Goal: Information Seeking & Learning: Check status

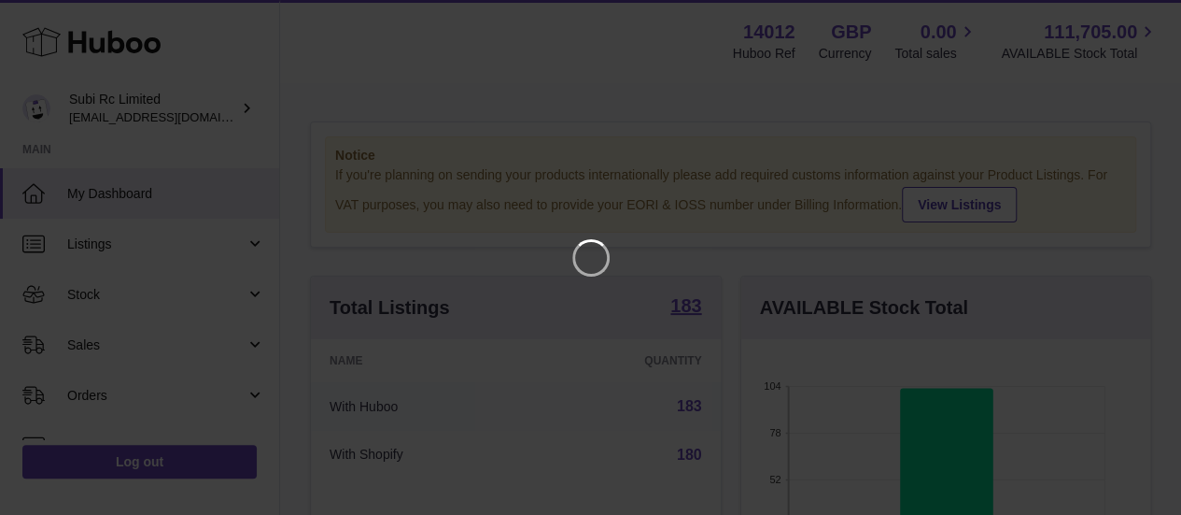
scroll to position [291, 417]
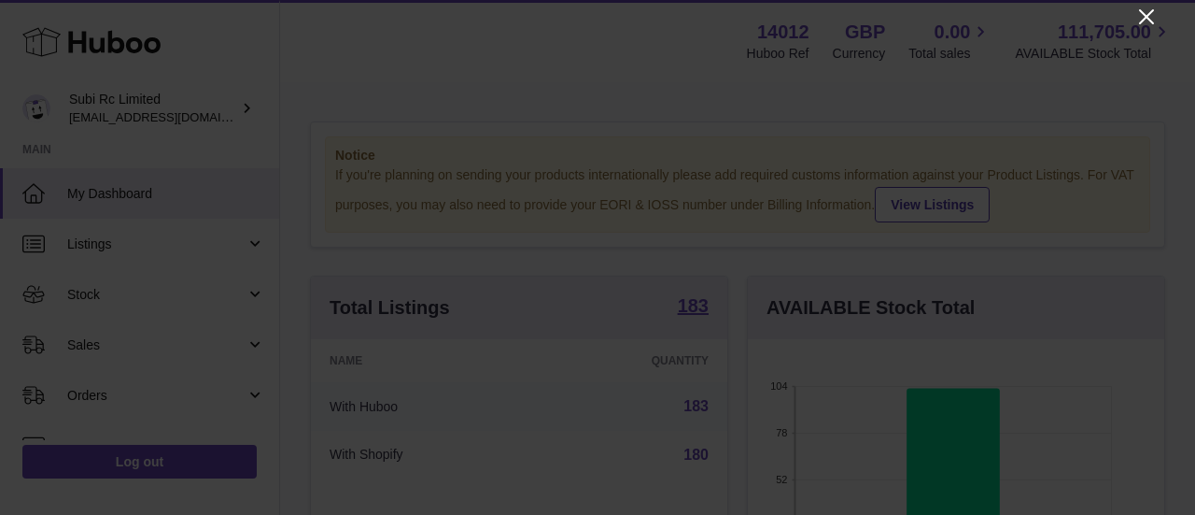
click at [1141, 16] on icon "Close" at bounding box center [1147, 17] width 22 height 22
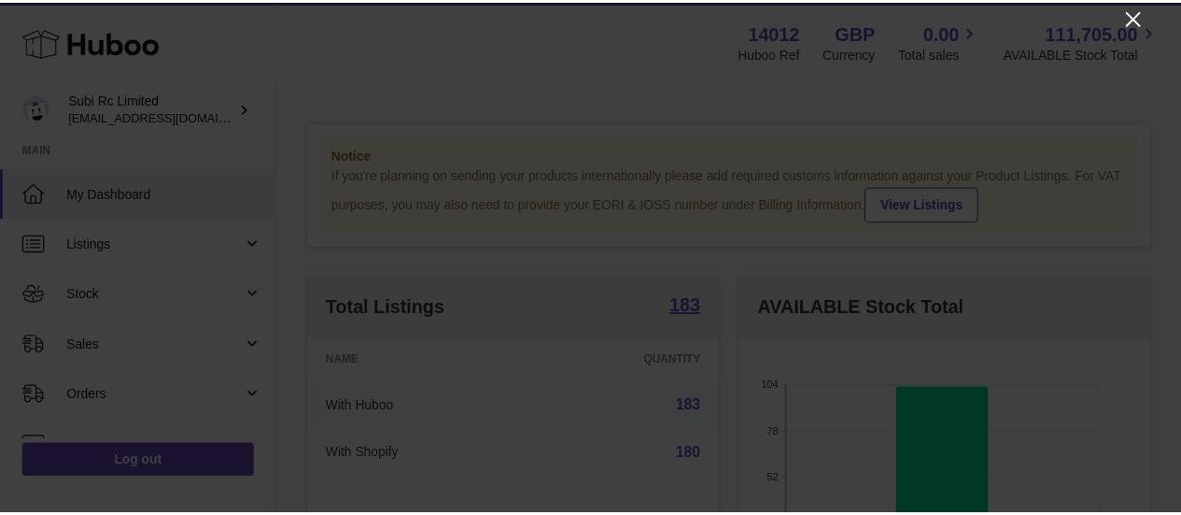
scroll to position [933647, 933527]
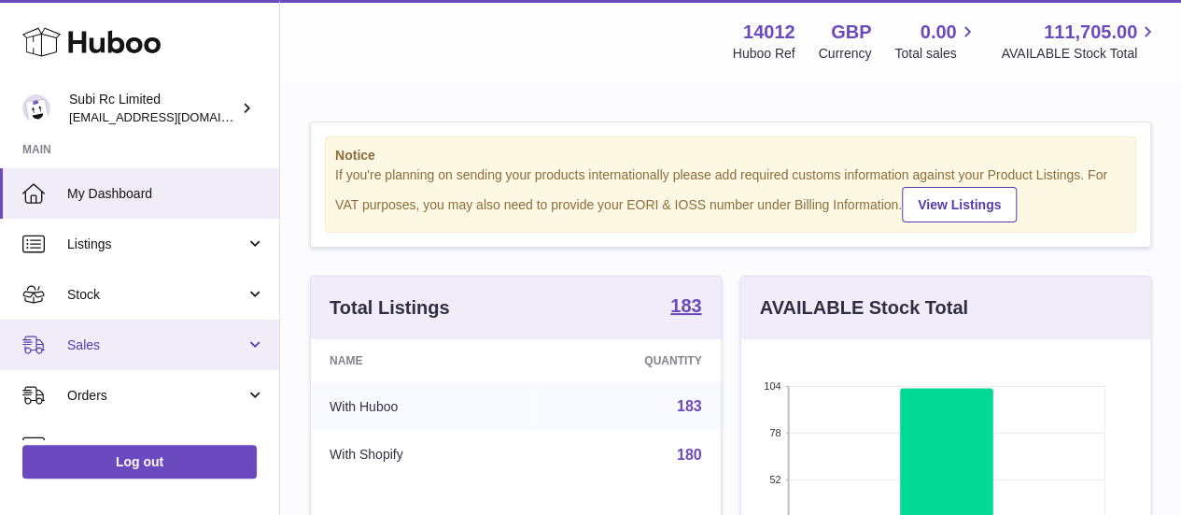
click at [108, 346] on span "Sales" at bounding box center [156, 345] width 178 height 18
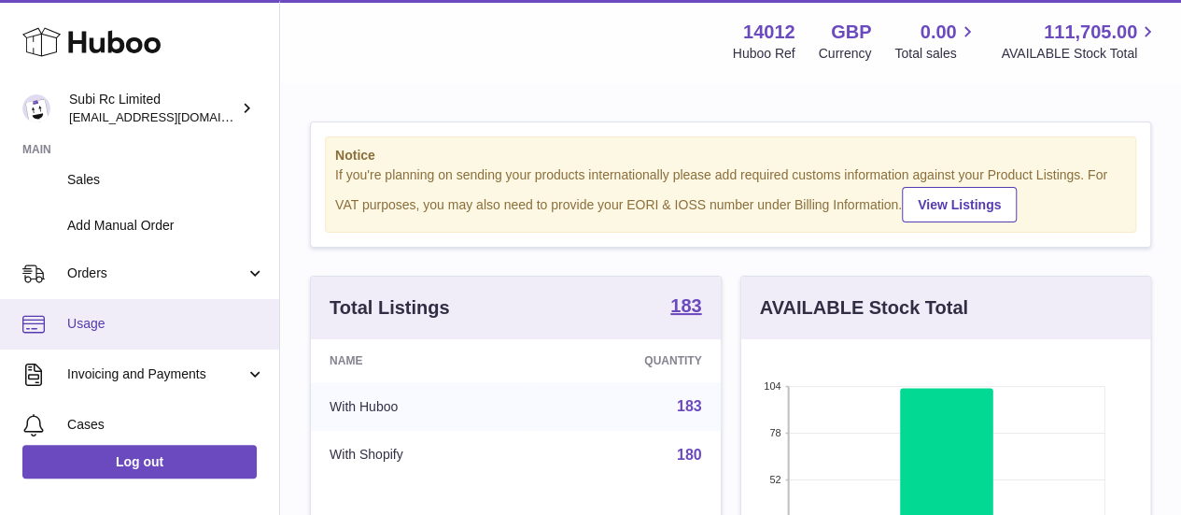
scroll to position [187, 0]
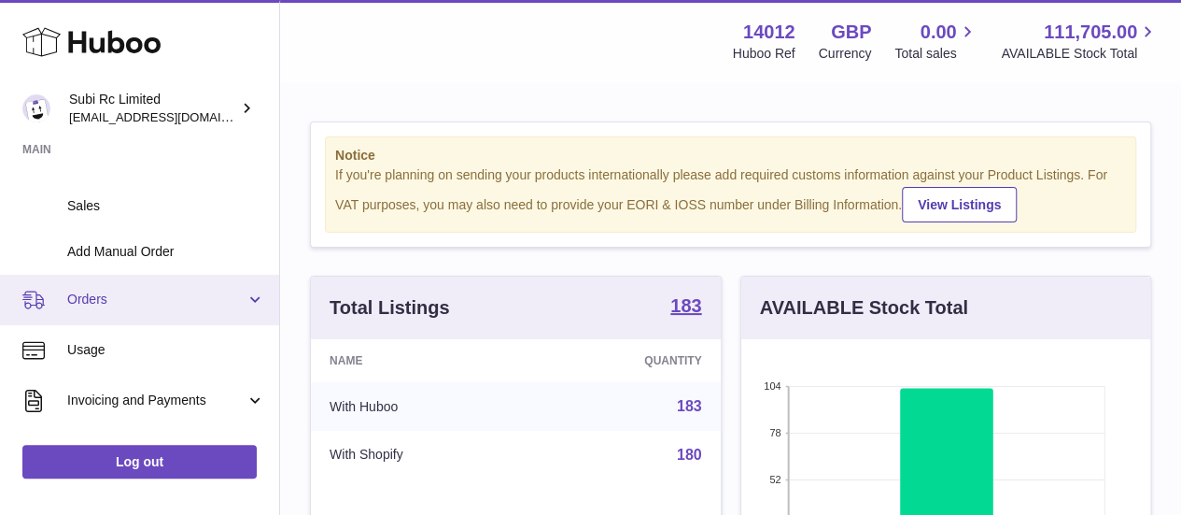
click at [94, 320] on link "Orders" at bounding box center [139, 300] width 279 height 50
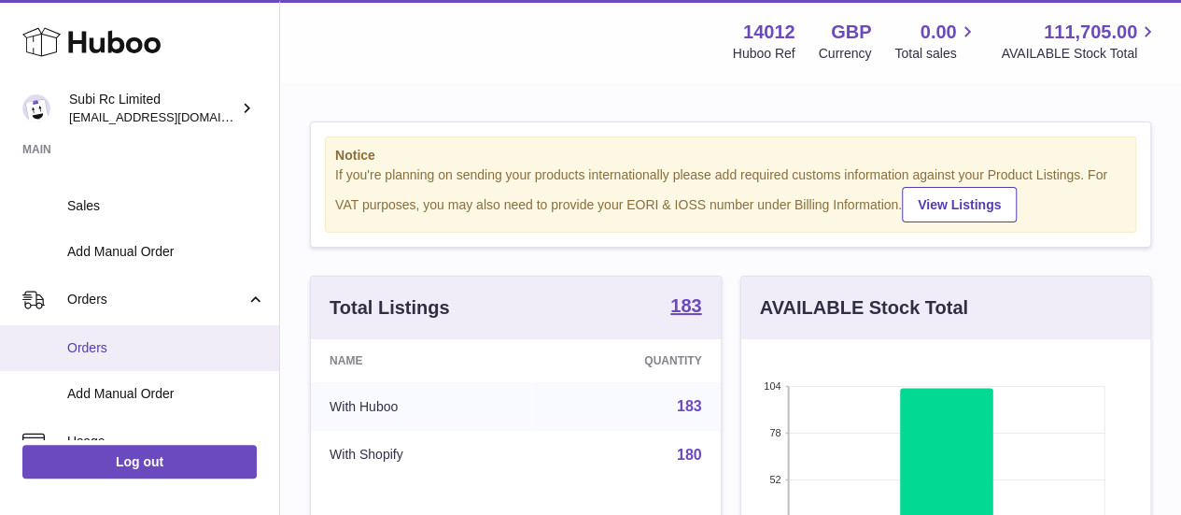
click at [94, 332] on link "Orders" at bounding box center [139, 348] width 279 height 46
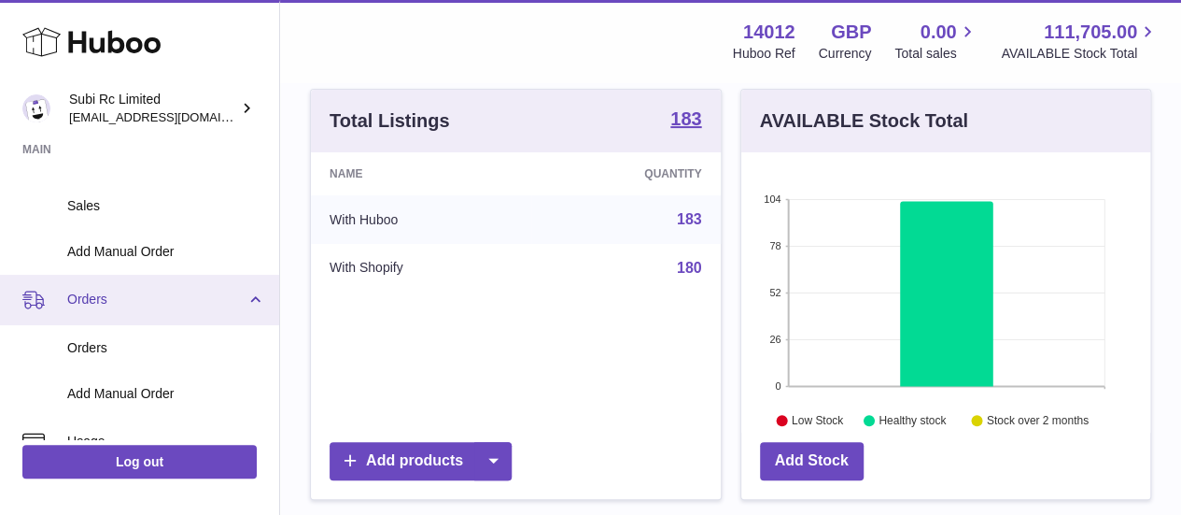
click at [128, 302] on span "Orders" at bounding box center [156, 299] width 178 height 18
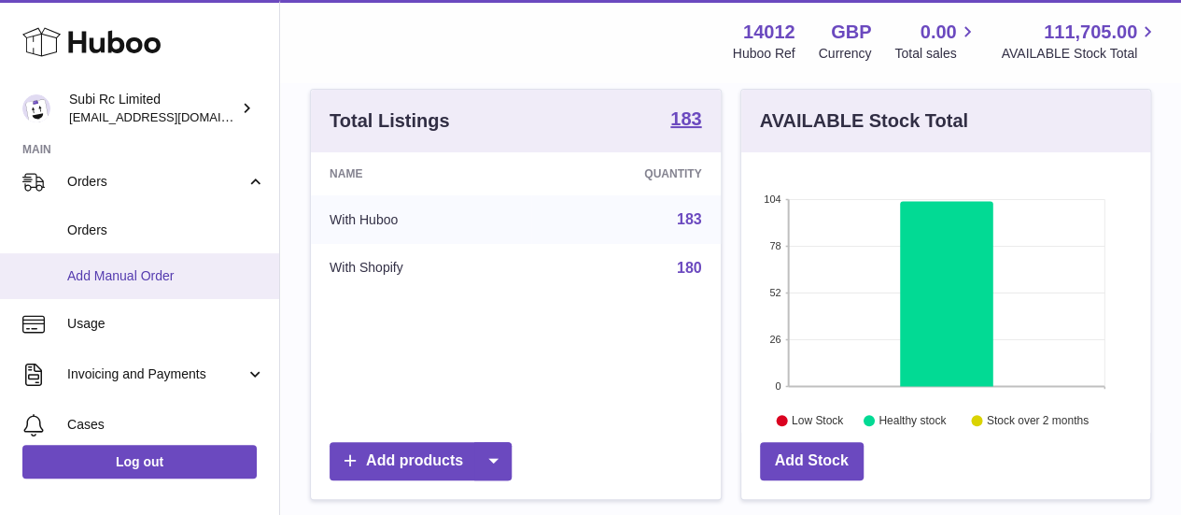
scroll to position [280, 0]
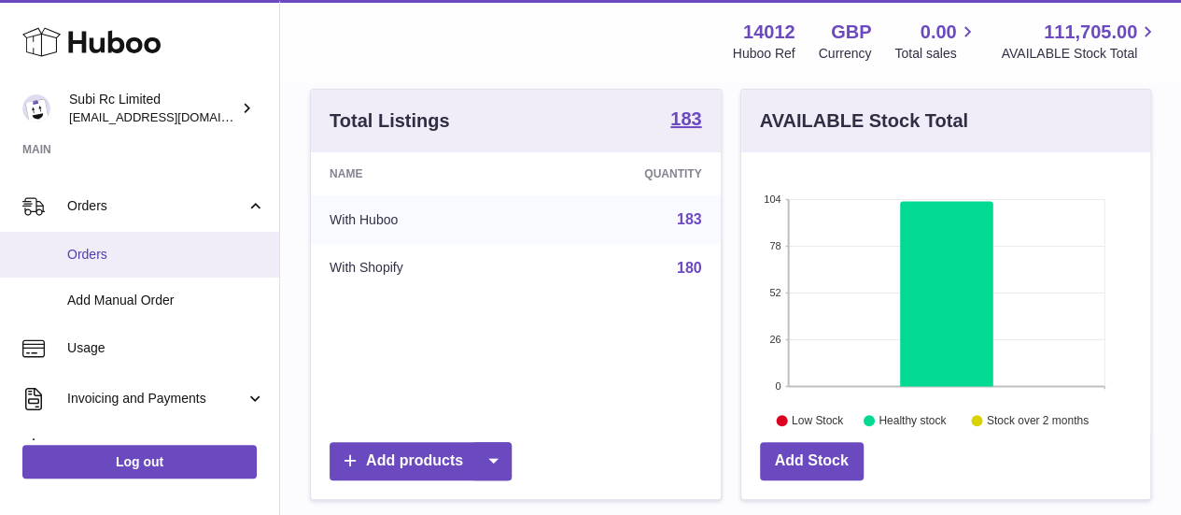
click at [92, 256] on span "Orders" at bounding box center [166, 255] width 198 height 18
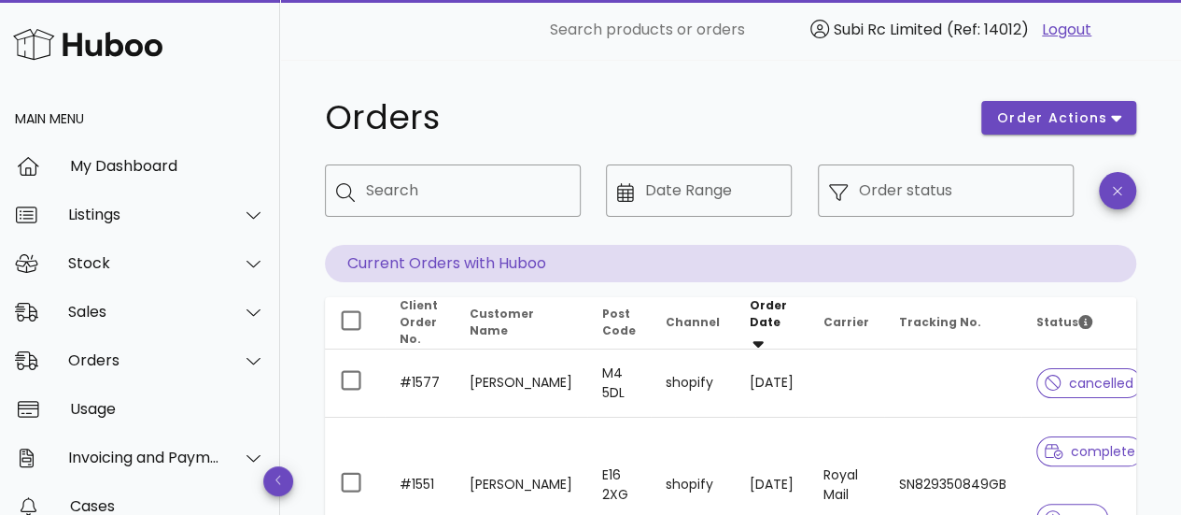
click at [820, 77] on div "Orders order actions ​ Search ​ Date Range ​ Order status Current Orders with H…" at bounding box center [730, 511] width 901 height 903
click at [371, 213] on div "Search" at bounding box center [466, 190] width 200 height 52
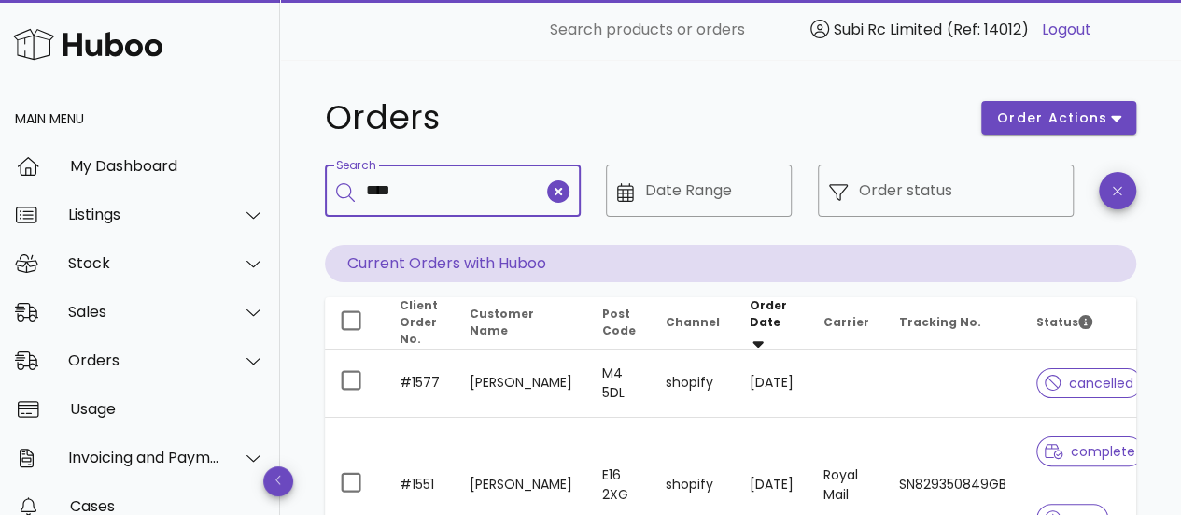
type input "****"
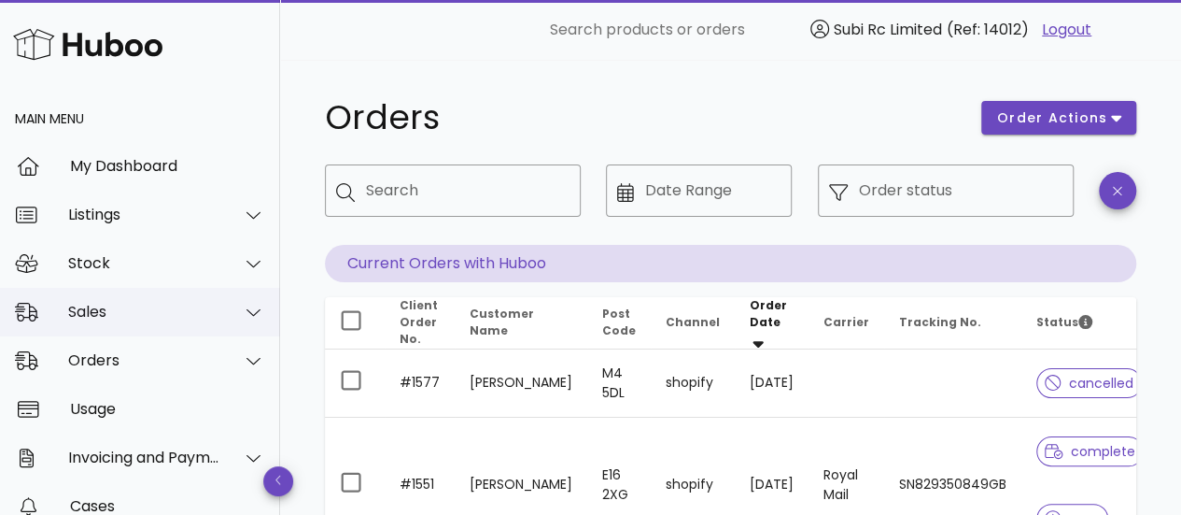
click at [80, 307] on div "Sales" at bounding box center [144, 312] width 152 height 18
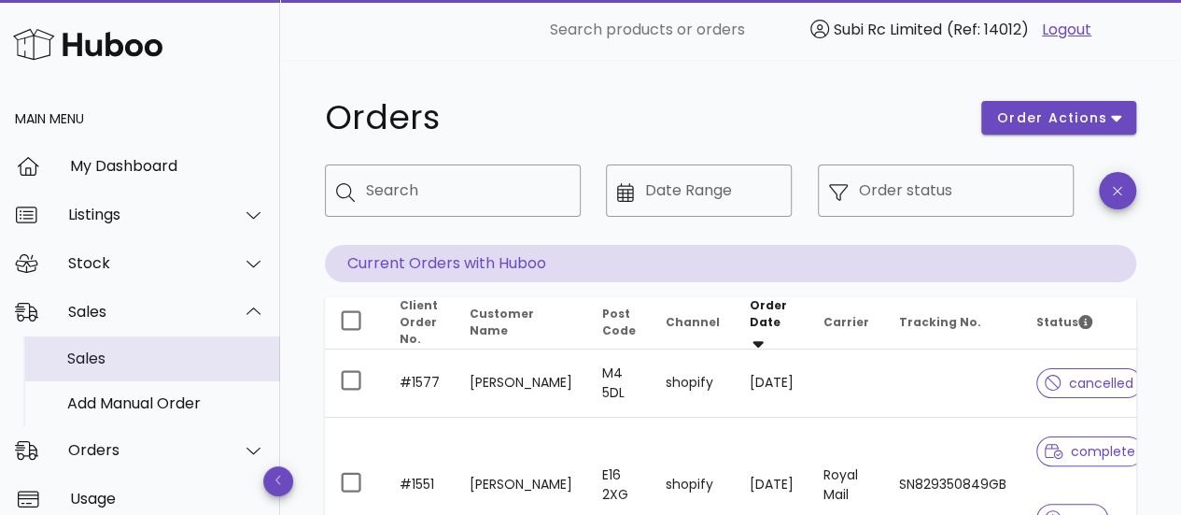
click at [111, 354] on div "Sales" at bounding box center [166, 358] width 198 height 18
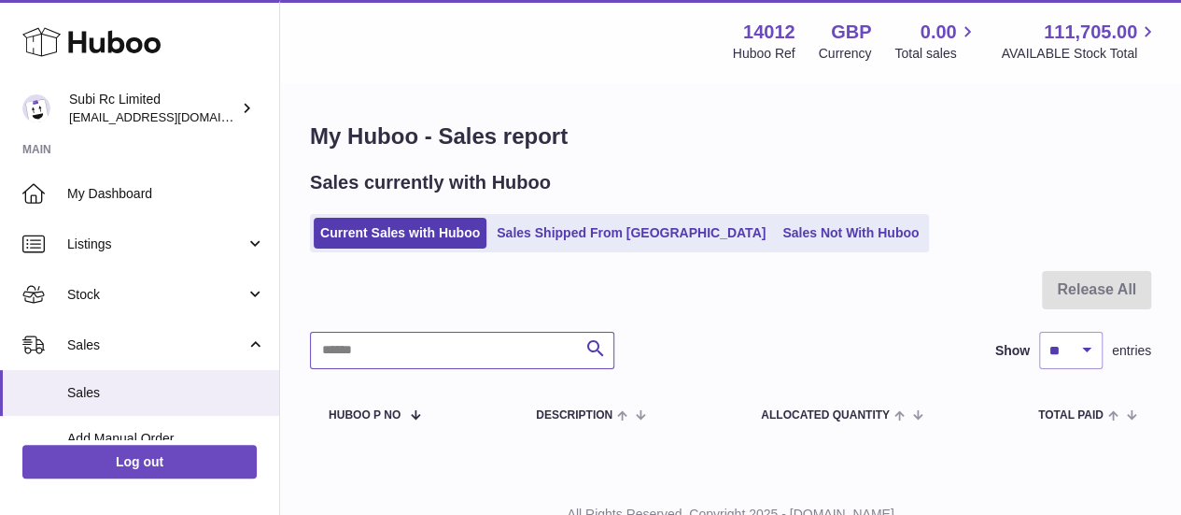
click at [377, 344] on input "text" at bounding box center [462, 350] width 304 height 37
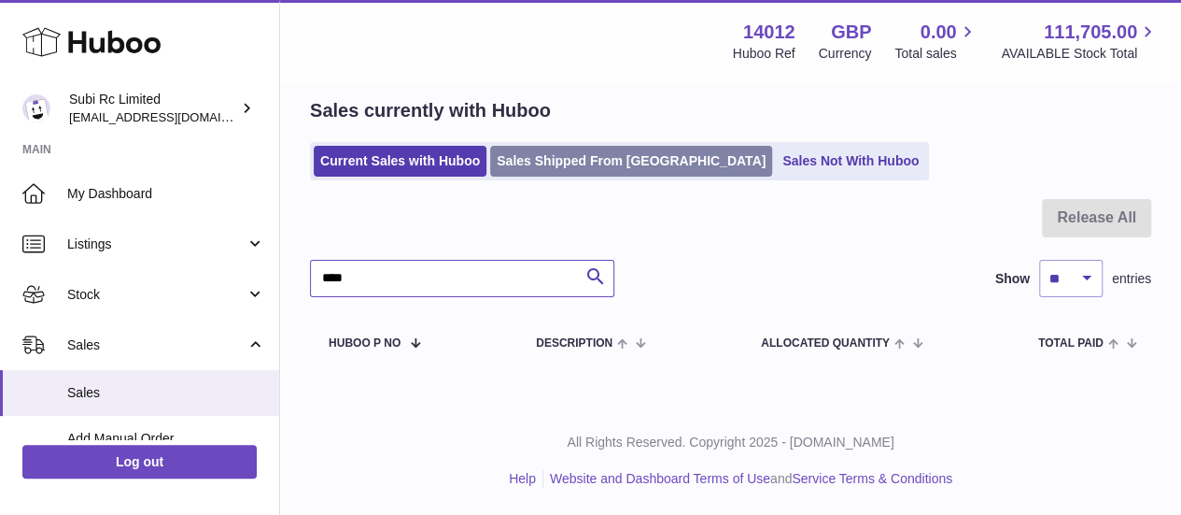
type input "****"
click at [532, 154] on link "Sales Shipped From [GEOGRAPHIC_DATA]" at bounding box center [631, 161] width 282 height 31
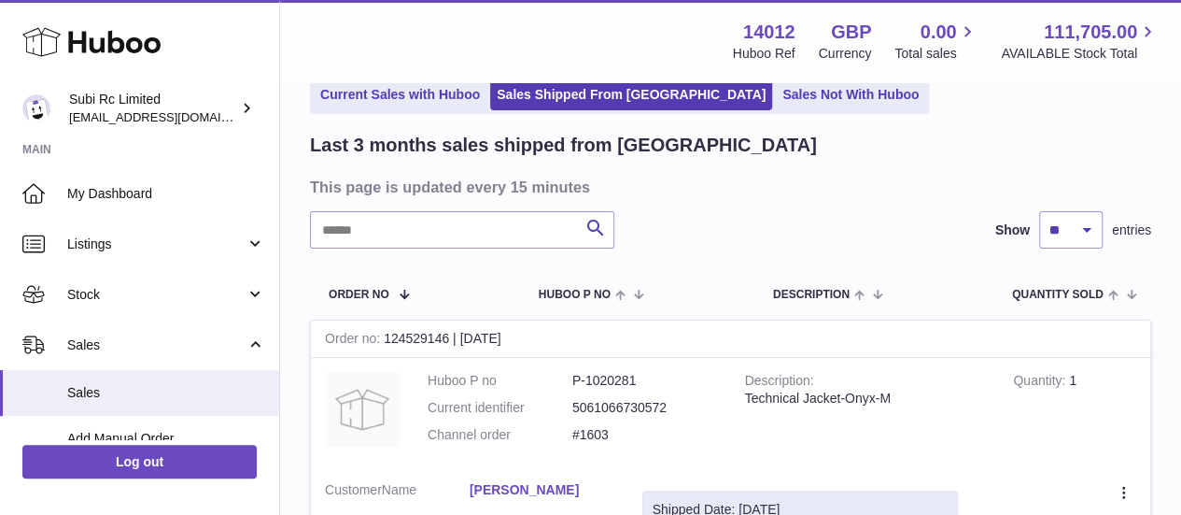
scroll to position [93, 0]
click at [402, 221] on input "text" at bounding box center [462, 230] width 304 height 37
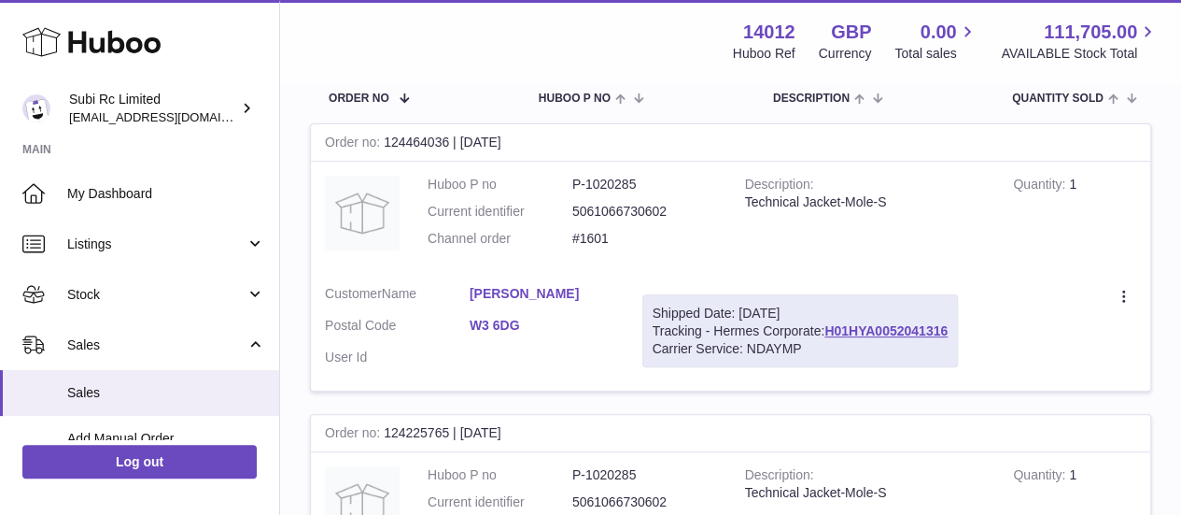
scroll to position [187, 0]
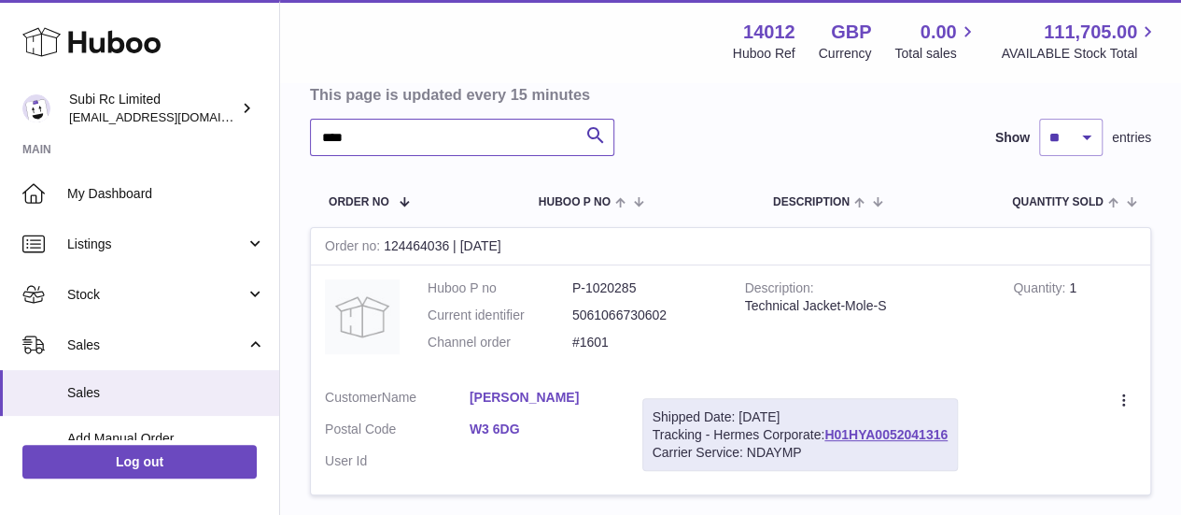
type input "****"
click at [598, 339] on dd "#1601" at bounding box center [645, 342] width 145 height 18
copy tr "#1601"
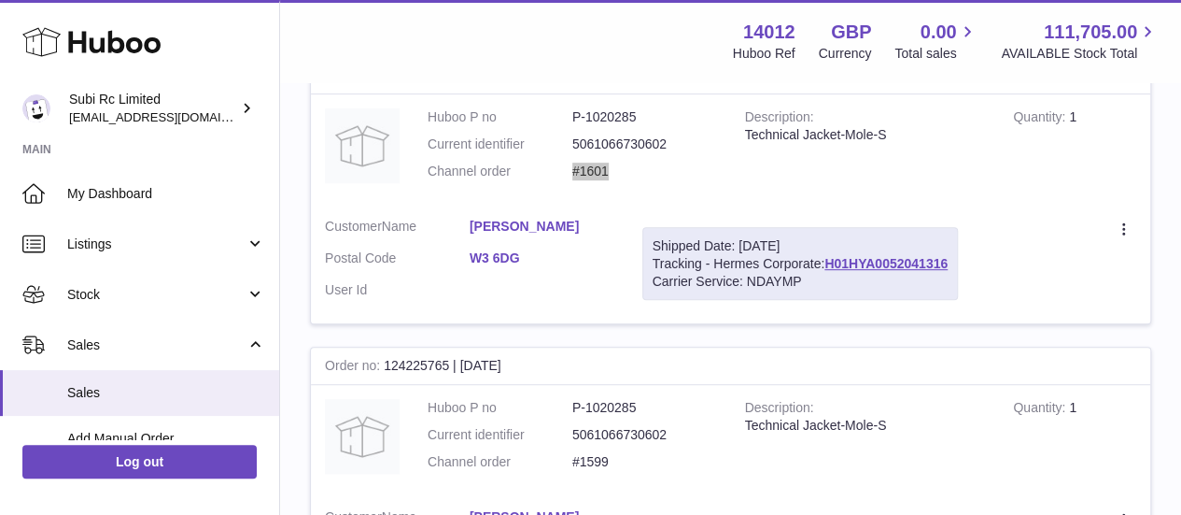
scroll to position [374, 0]
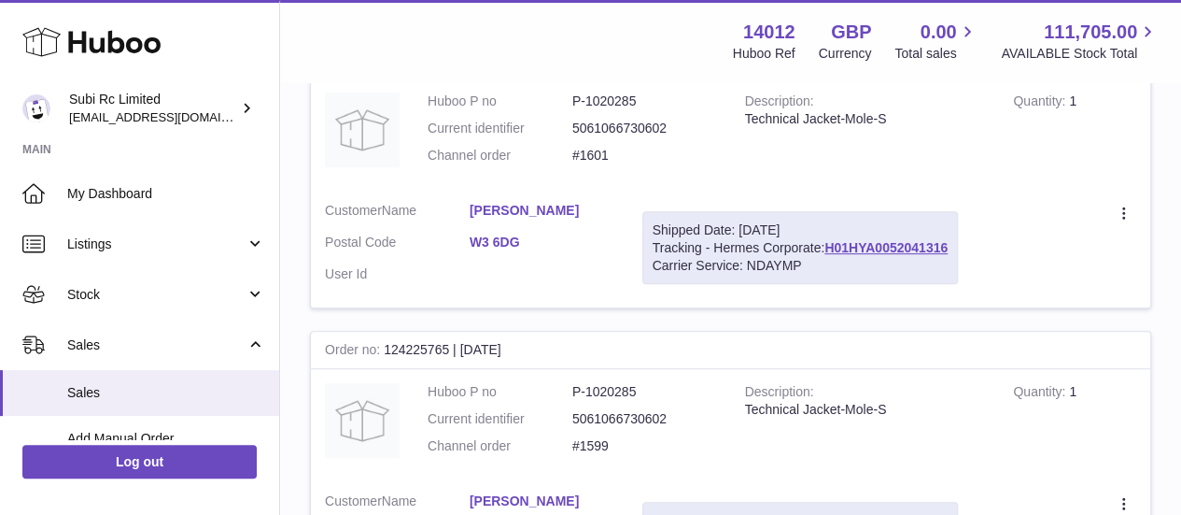
click at [594, 442] on dd "#1599" at bounding box center [645, 446] width 145 height 18
copy tr "#1599"
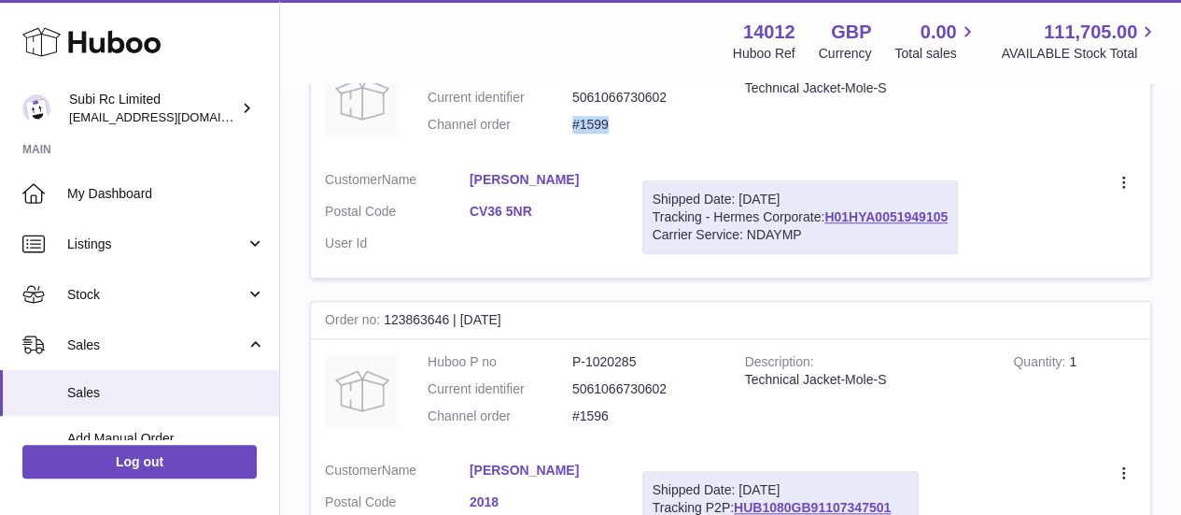
scroll to position [841, 0]
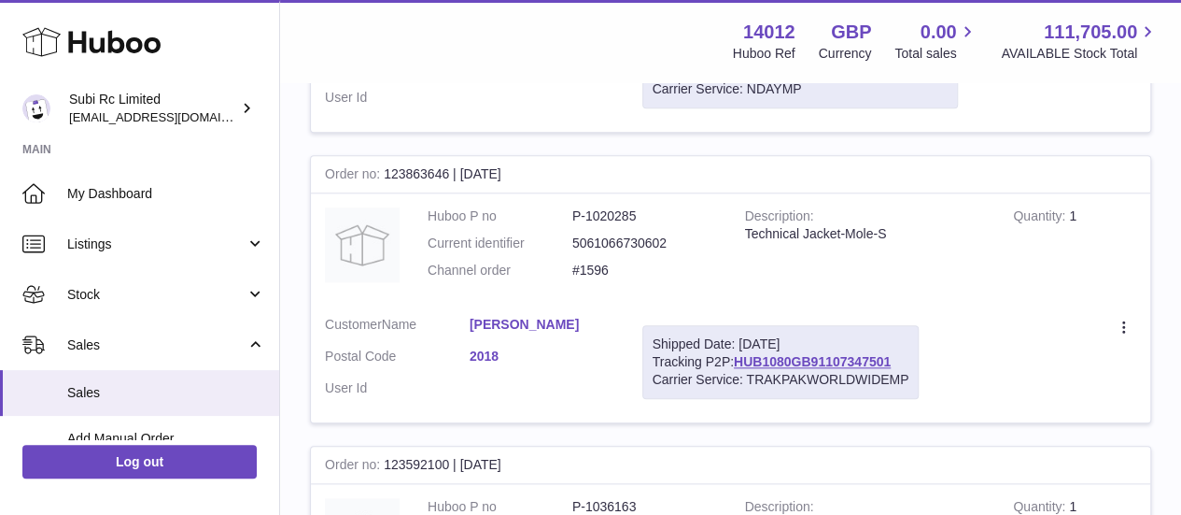
click at [604, 274] on dd "#1596" at bounding box center [645, 271] width 145 height 18
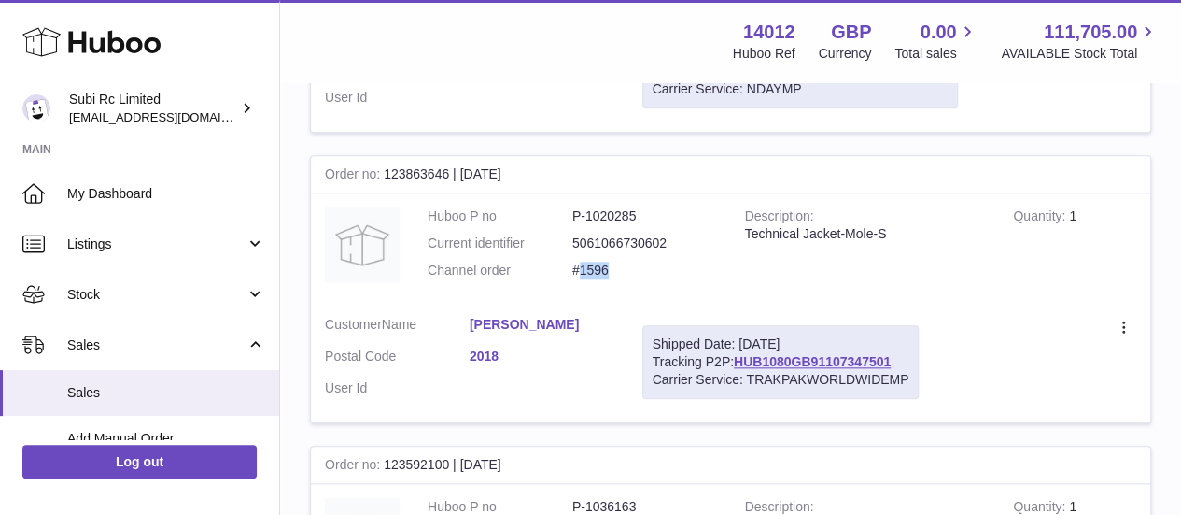
click at [604, 274] on dd "#1596" at bounding box center [645, 271] width 145 height 18
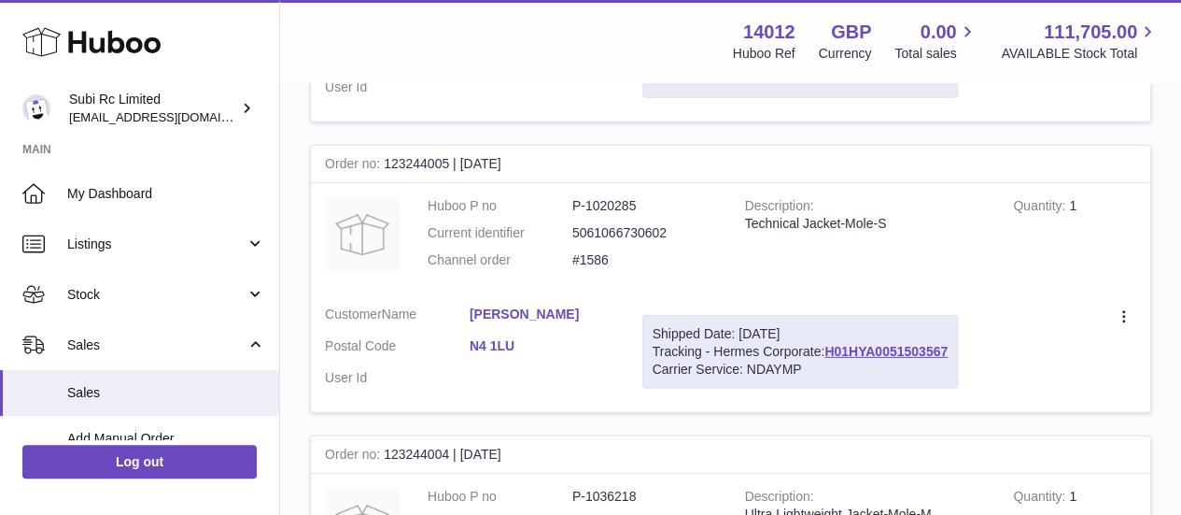
scroll to position [2615, 0]
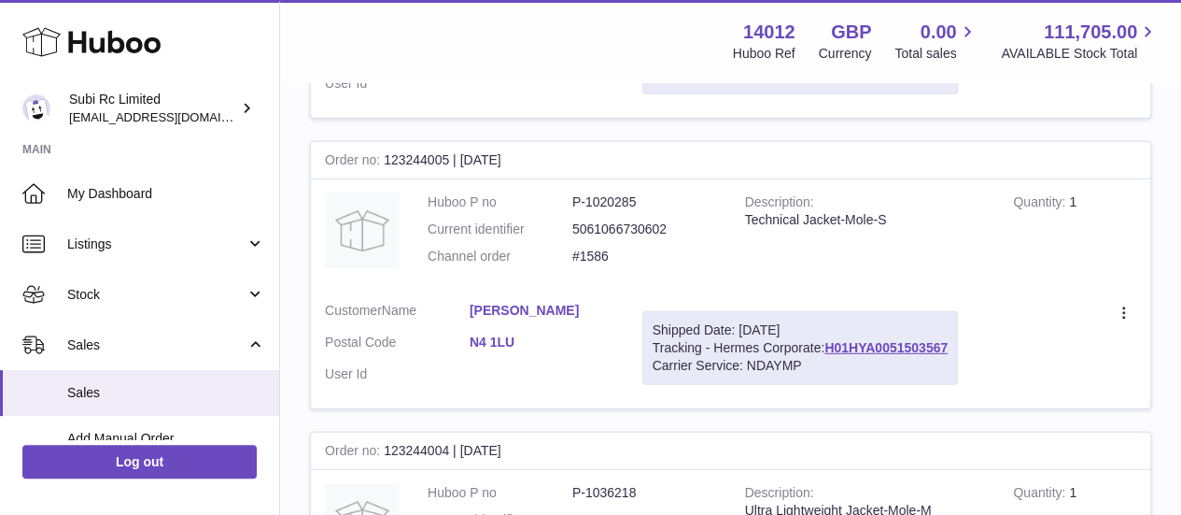
click at [605, 247] on dd "#1586" at bounding box center [645, 256] width 145 height 18
copy tr "#1586"
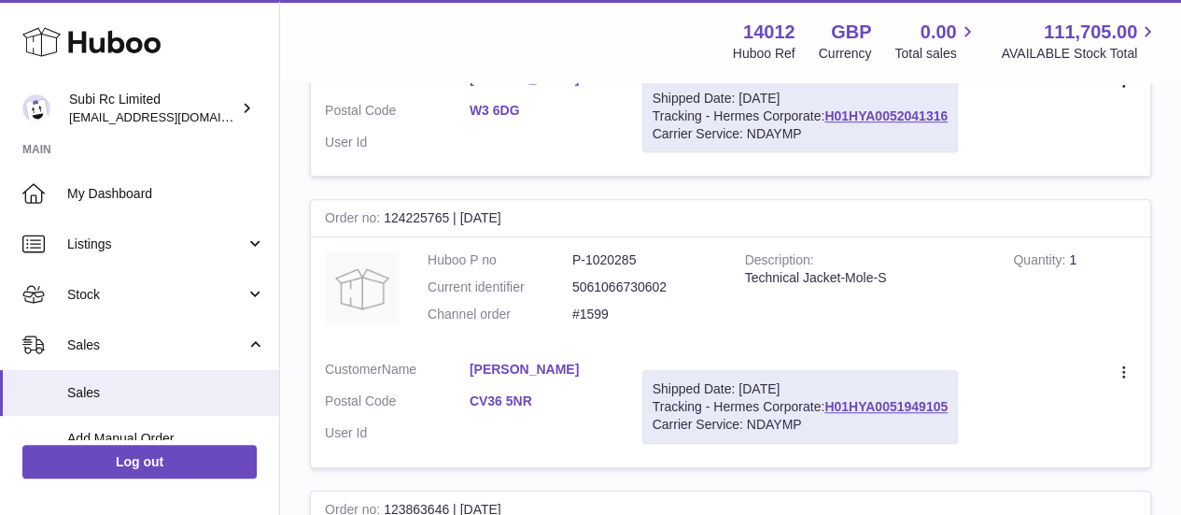
scroll to position [467, 0]
